Goal: Information Seeking & Learning: Learn about a topic

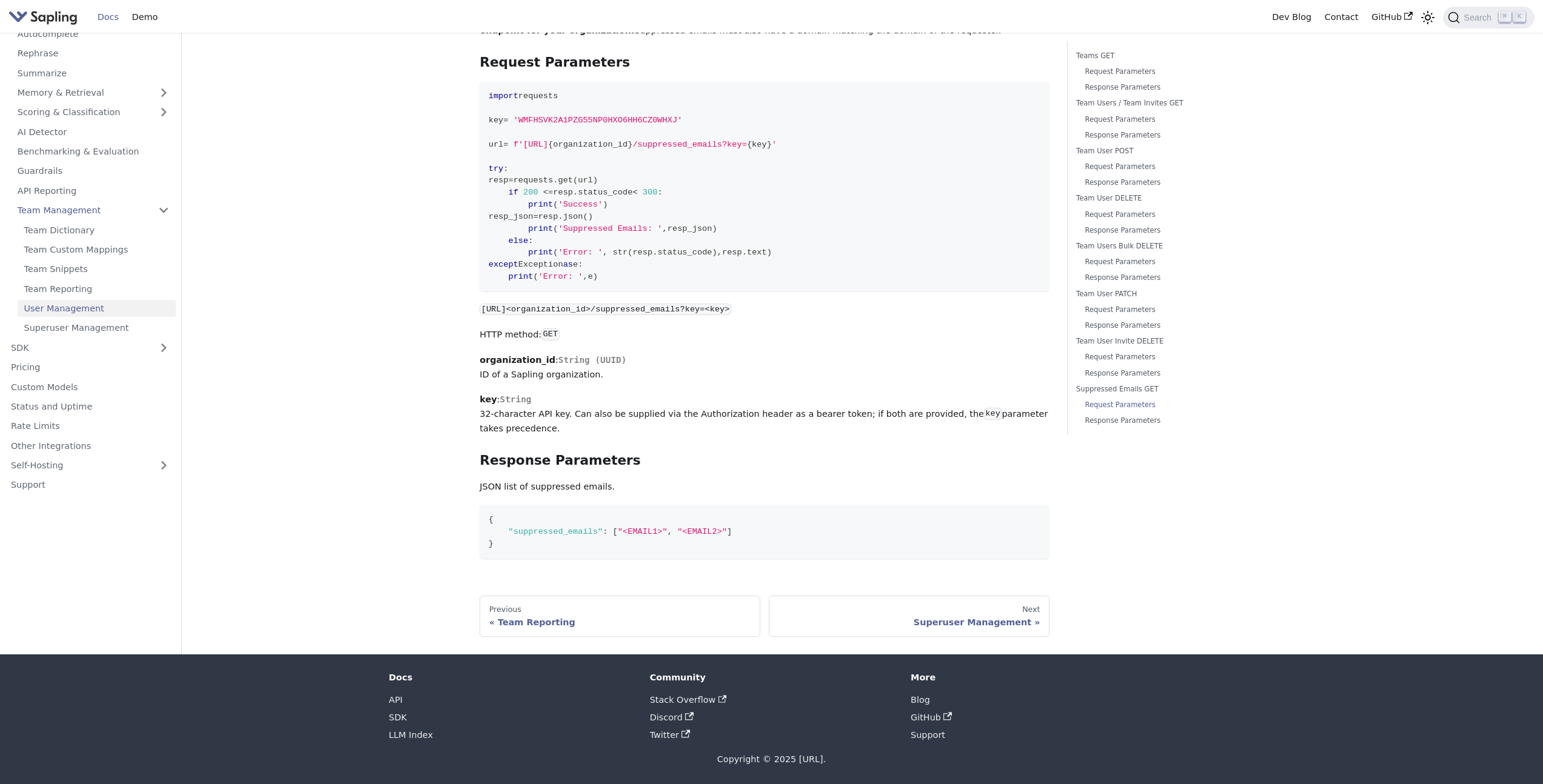
scroll to position [5792, 0]
